Goal: Information Seeking & Learning: Learn about a topic

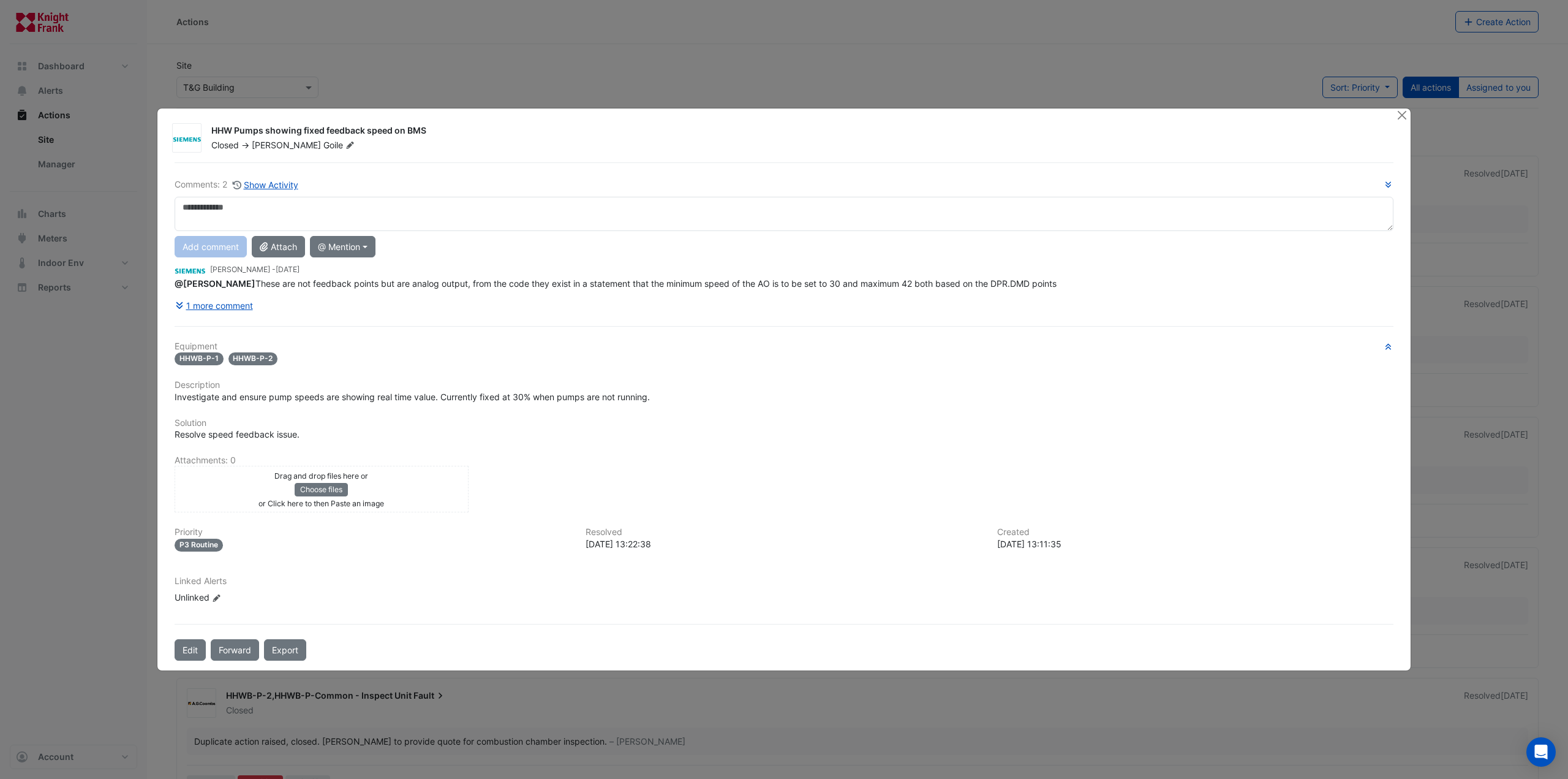
click at [108, 345] on ngb-modal-window "HHW Pumps showing fixed feedback speed on BMS Closed -> [PERSON_NAME] Goile Com…" at bounding box center [784, 390] width 1568 height 779
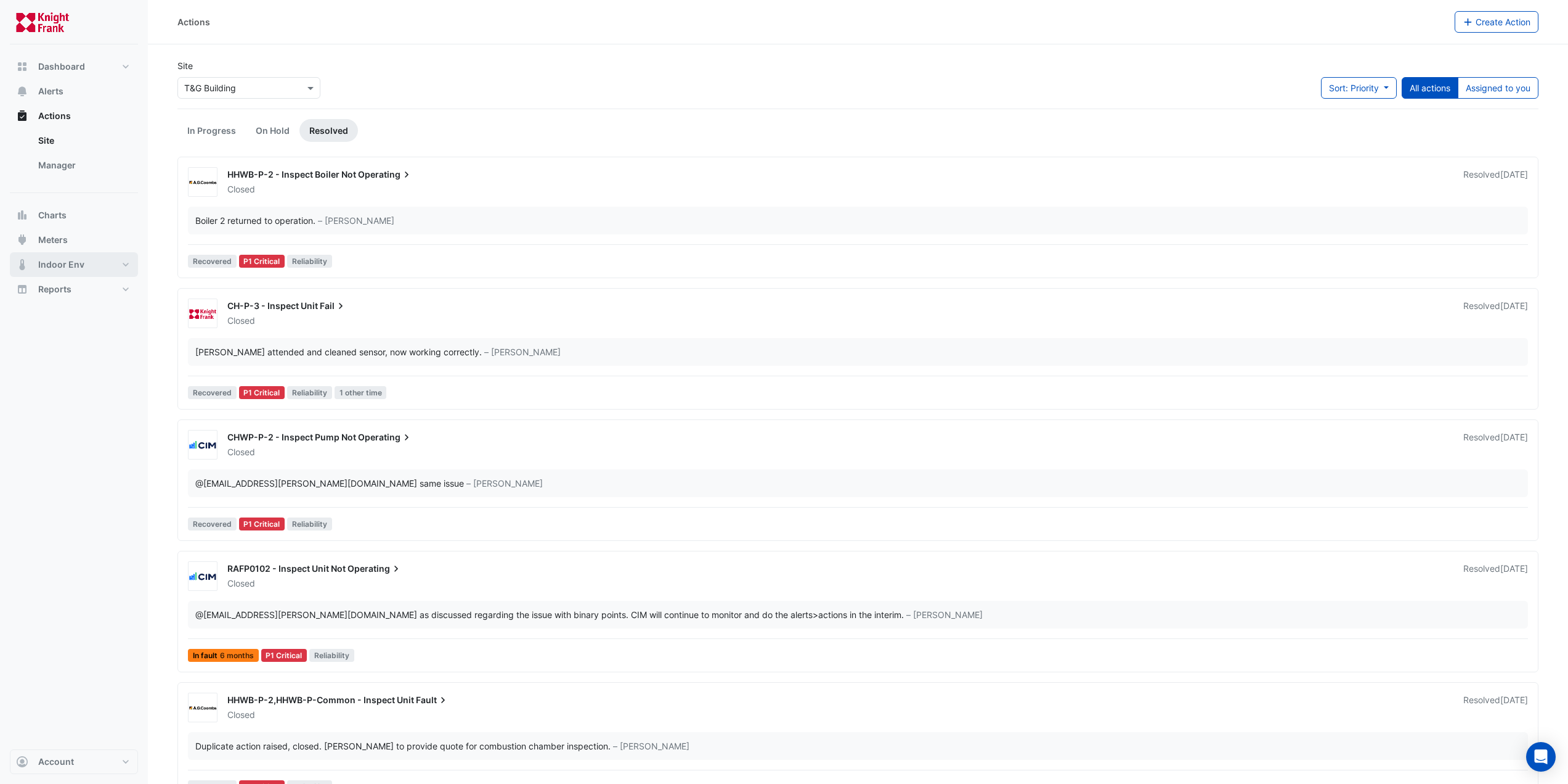
click at [89, 260] on button "Indoor Env" at bounding box center [74, 264] width 129 height 24
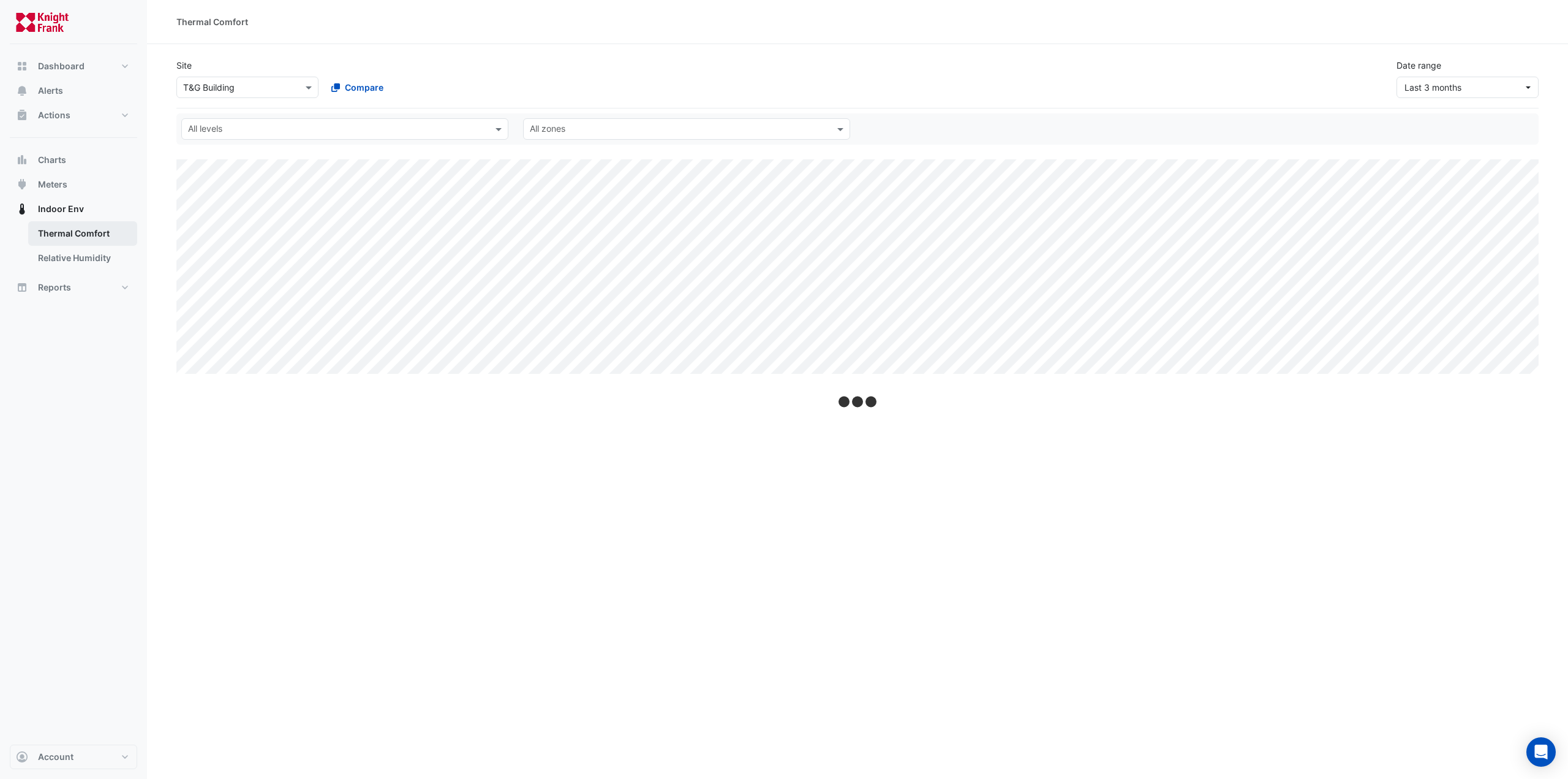
click at [70, 239] on link "Thermal Comfort" at bounding box center [82, 233] width 109 height 24
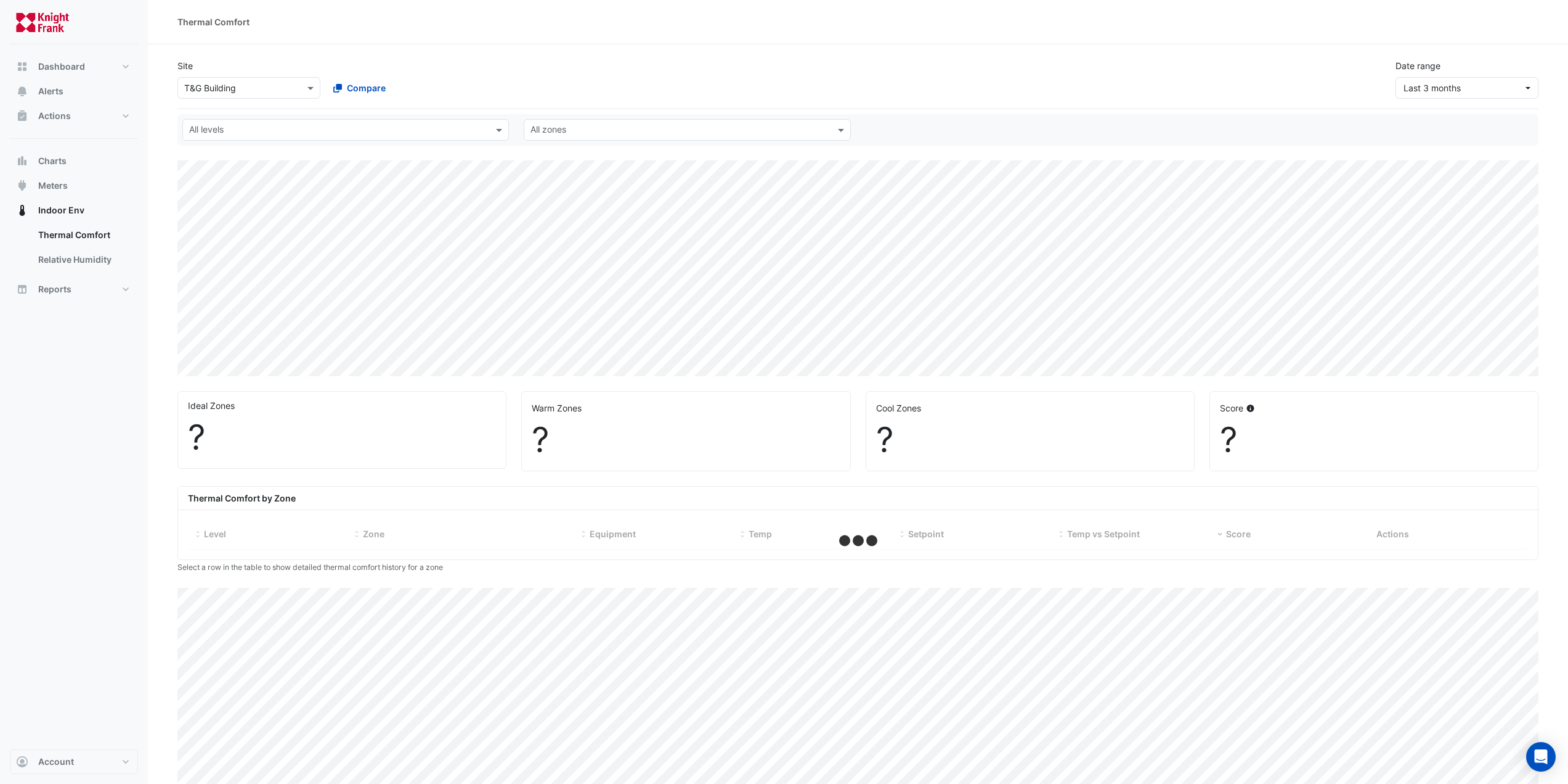
click at [230, 140] on div "All levels All zones" at bounding box center [857, 130] width 1361 height 31
click at [236, 130] on input "text" at bounding box center [339, 131] width 299 height 13
select select "***"
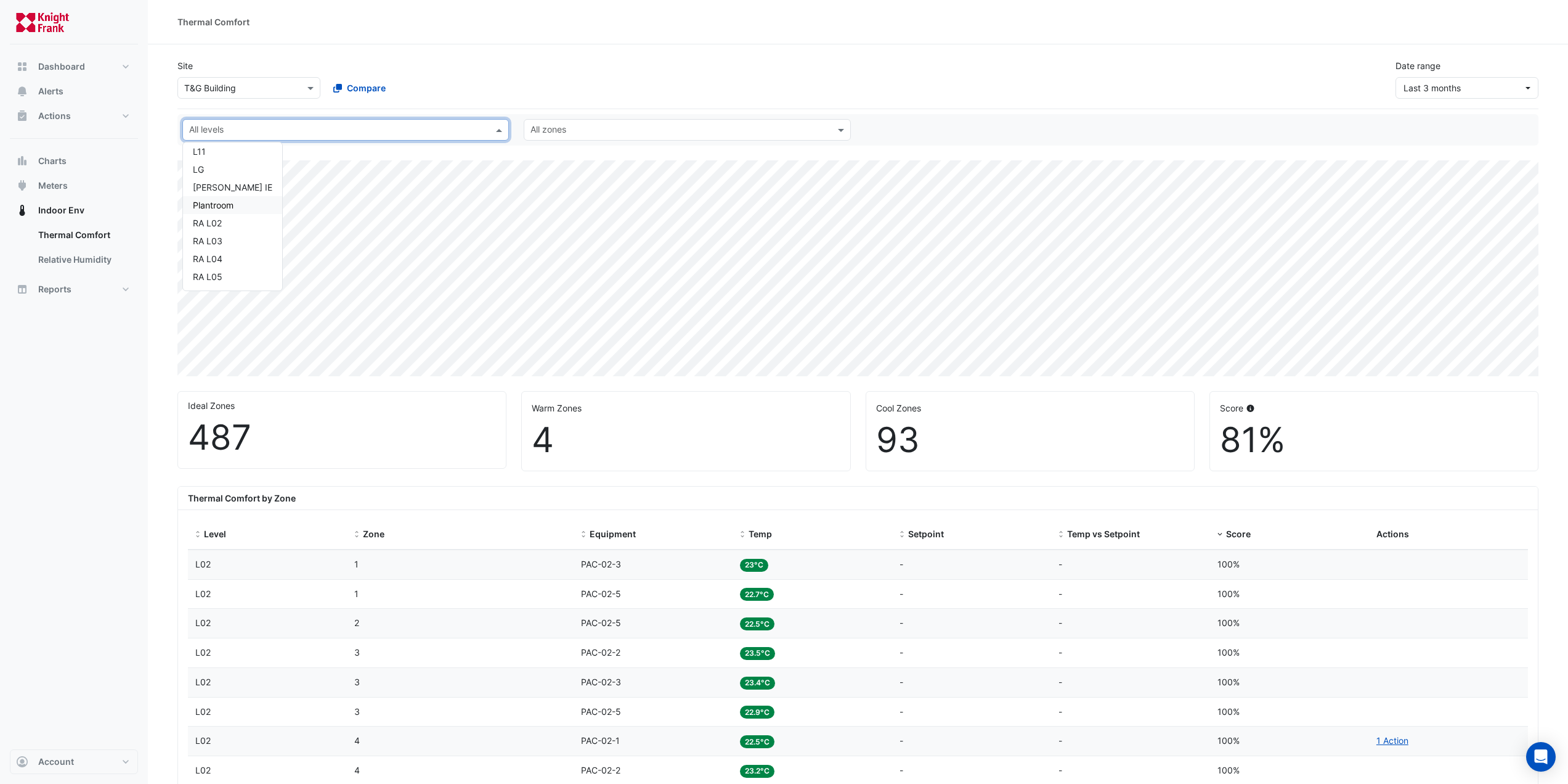
scroll to position [35, 0]
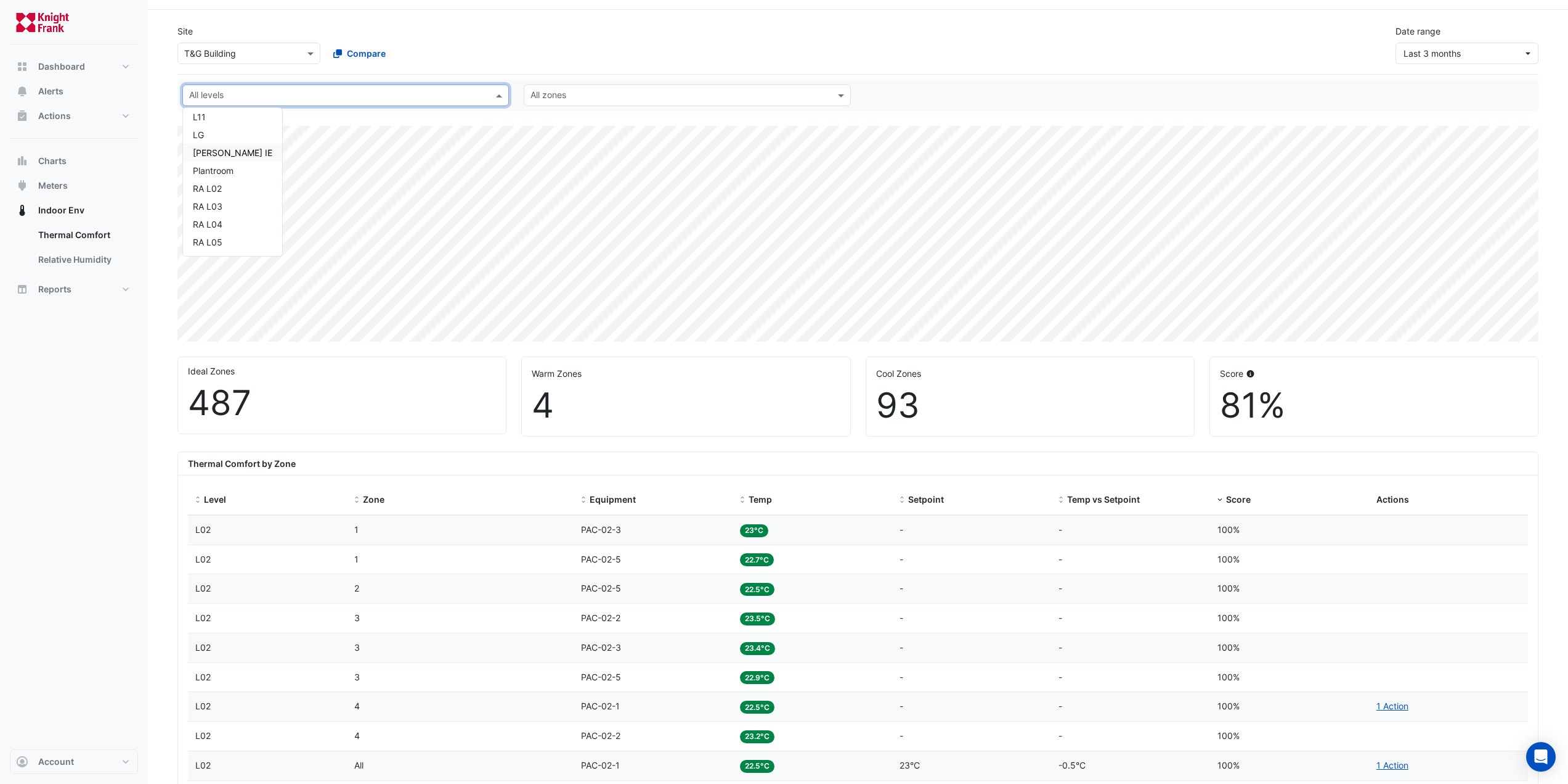
click at [226, 149] on div "[PERSON_NAME] IE" at bounding box center [232, 152] width 79 height 13
